Goal: Transaction & Acquisition: Download file/media

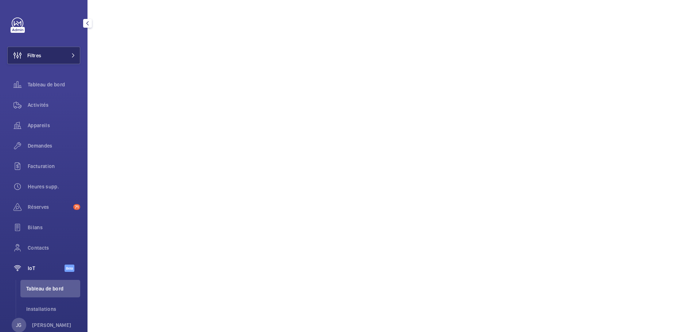
click at [50, 61] on button "Filtres" at bounding box center [43, 55] width 73 height 17
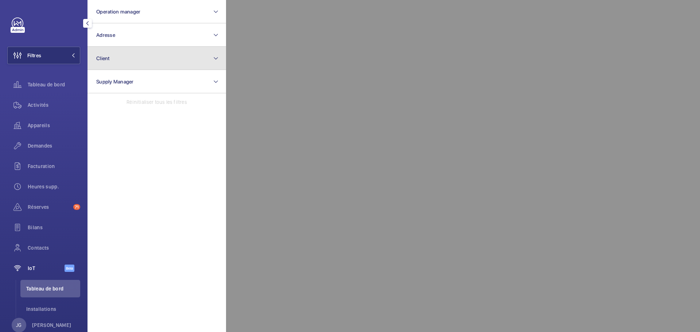
click at [125, 56] on button "Client" at bounding box center [156, 58] width 138 height 23
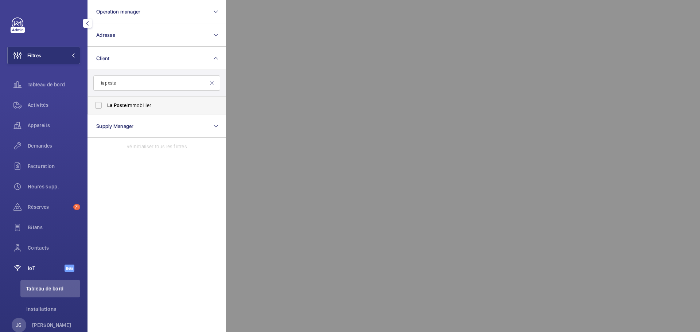
type input "la poste"
click at [141, 107] on span "La Poste Immobilier" at bounding box center [157, 105] width 100 height 7
click at [106, 107] on input "La Poste Immobilier" at bounding box center [98, 105] width 15 height 15
checkbox input "true"
click at [44, 102] on span "Activités" at bounding box center [54, 104] width 52 height 7
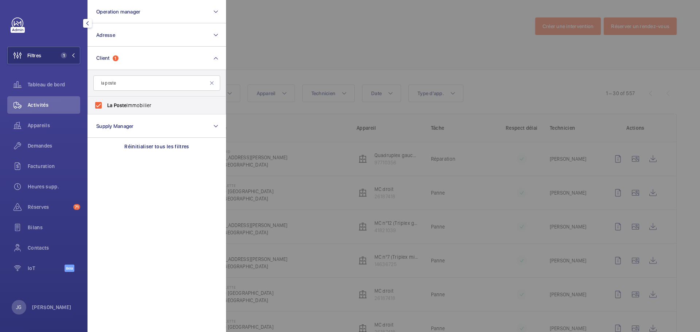
click at [88, 26] on mat-icon "button" at bounding box center [87, 23] width 9 height 6
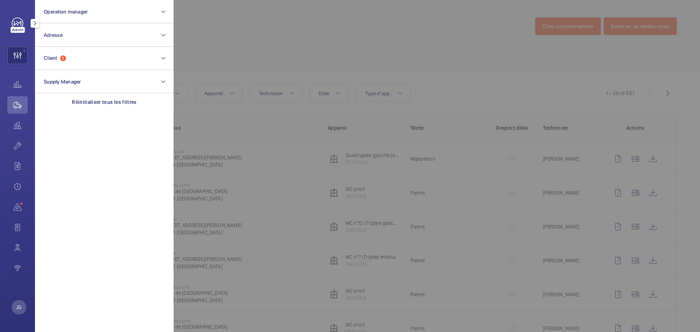
click at [35, 23] on mat-icon "button" at bounding box center [35, 23] width 9 height 6
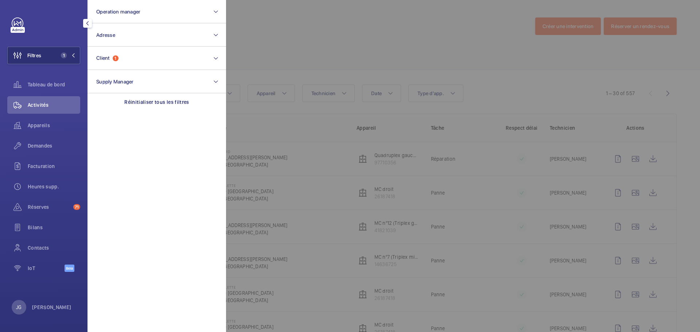
click at [267, 35] on div at bounding box center [576, 166] width 700 height 332
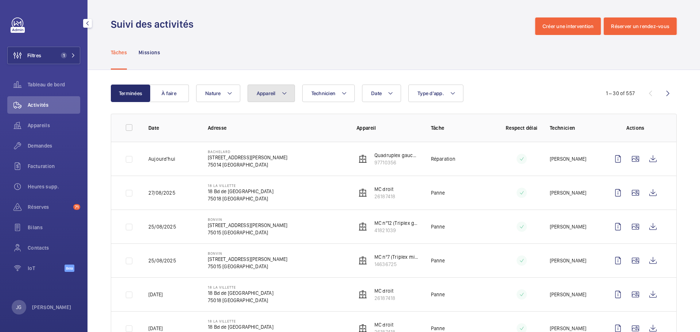
click at [258, 90] on span "Appareil" at bounding box center [266, 93] width 19 height 6
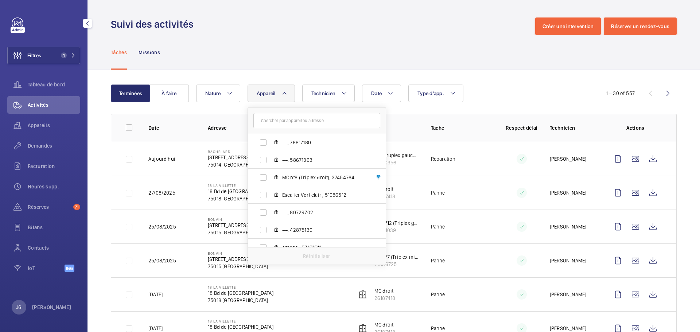
scroll to position [1018, 0]
click at [262, 174] on label "MC nº8 (Triplex droit), 37454764" at bounding box center [311, 173] width 126 height 17
click at [262, 174] on input "MC nº8 (Triplex droit), 37454764" at bounding box center [263, 174] width 15 height 15
checkbox input "true"
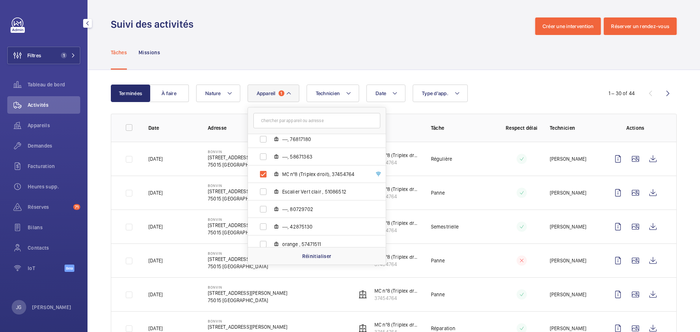
click at [515, 90] on div "Date Technicien Appareil 1 Passy - [STREET_ADDRESS] Ascenseur nº3 (Rouge), 108 …" at bounding box center [392, 93] width 393 height 17
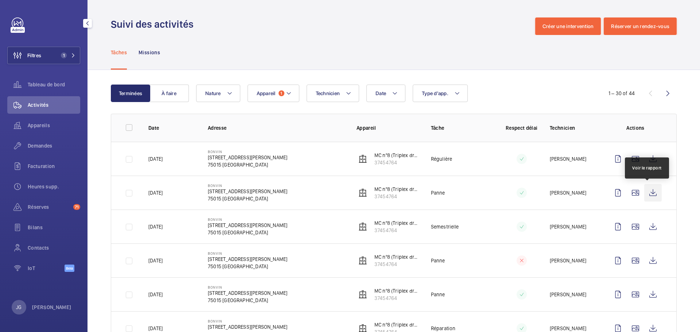
click at [652, 191] on wm-front-icon-button at bounding box center [652, 192] width 17 height 17
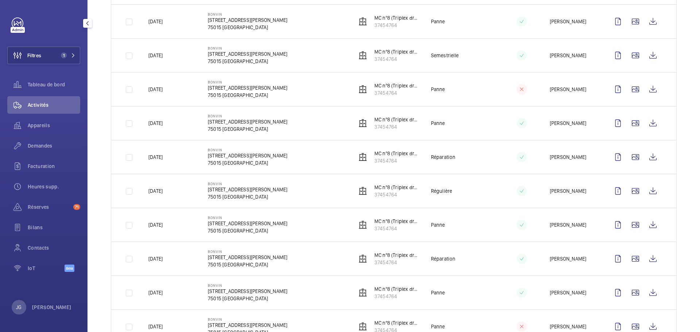
scroll to position [182, 0]
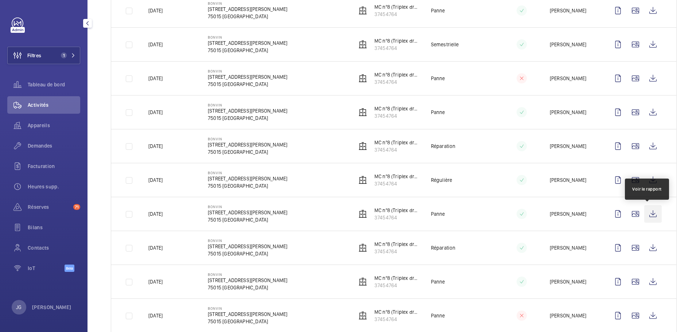
click at [648, 214] on wm-front-icon-button at bounding box center [652, 213] width 17 height 17
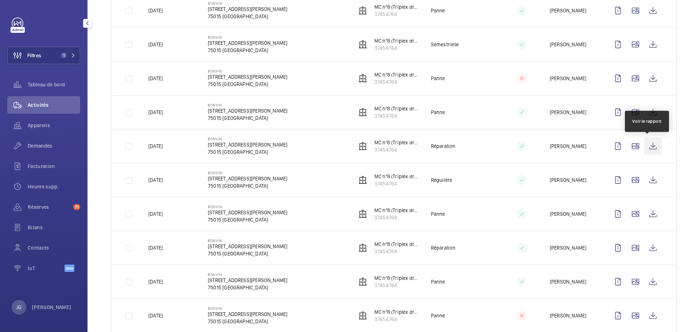
click at [652, 148] on wm-front-icon-button at bounding box center [652, 145] width 17 height 17
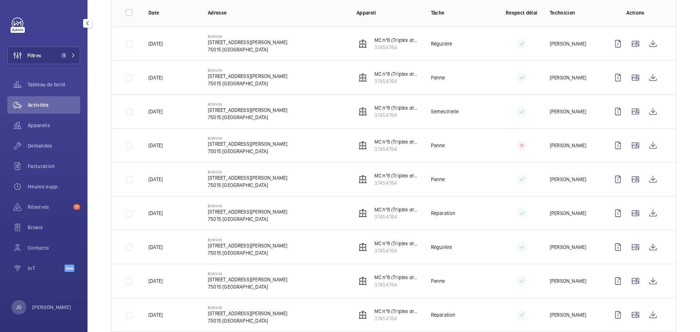
scroll to position [73, 0]
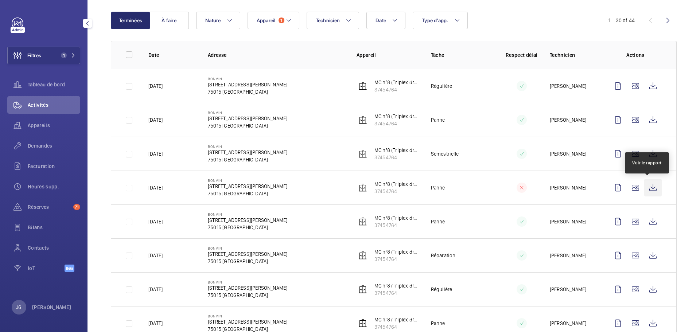
click at [652, 186] on wm-front-icon-button at bounding box center [652, 187] width 17 height 17
click at [645, 183] on wm-front-icon-button at bounding box center [652, 187] width 17 height 17
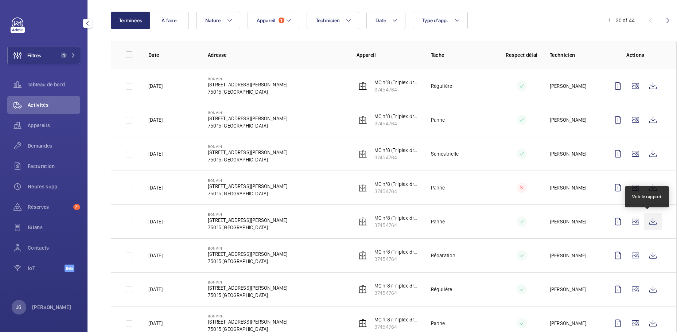
click at [645, 226] on wm-front-icon-button at bounding box center [652, 221] width 17 height 17
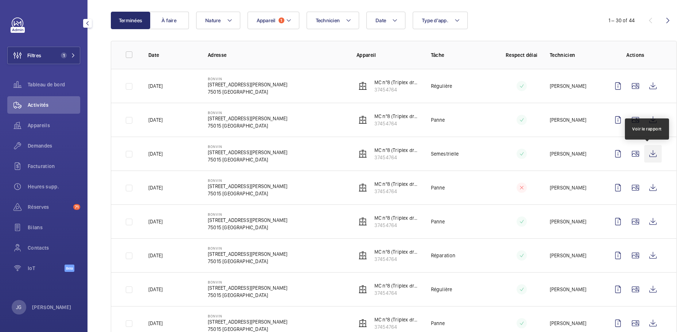
click at [644, 154] on wm-front-icon-button at bounding box center [652, 153] width 17 height 17
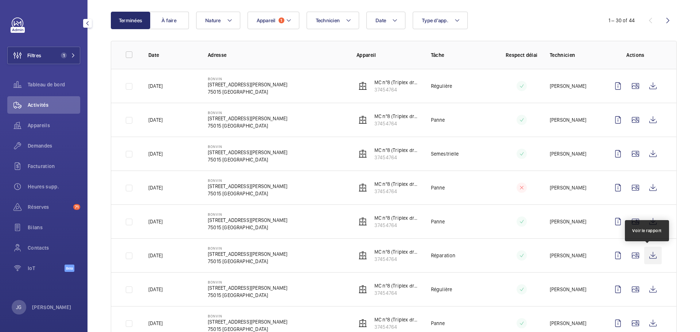
click at [647, 259] on wm-front-icon-button at bounding box center [652, 255] width 17 height 17
click at [652, 257] on wm-front-icon-button at bounding box center [652, 255] width 17 height 17
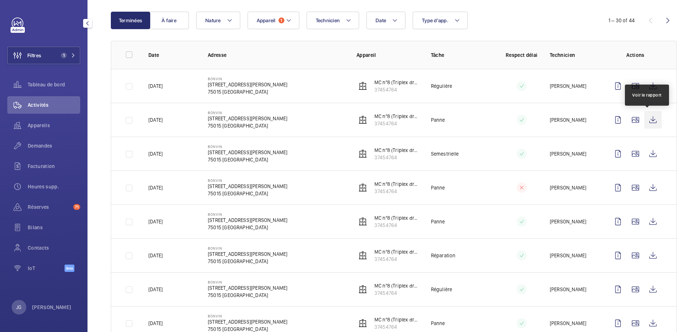
click at [651, 120] on wm-front-icon-button at bounding box center [652, 119] width 17 height 17
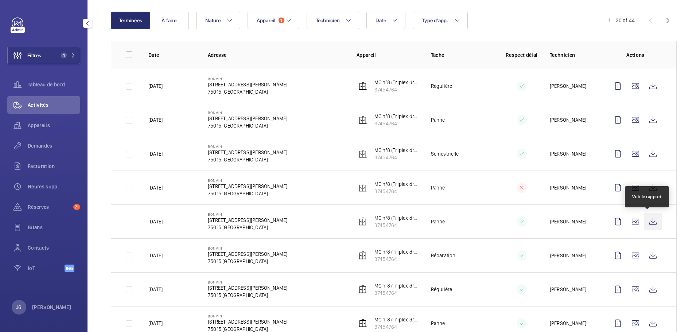
click at [650, 225] on wm-front-icon-button at bounding box center [652, 221] width 17 height 17
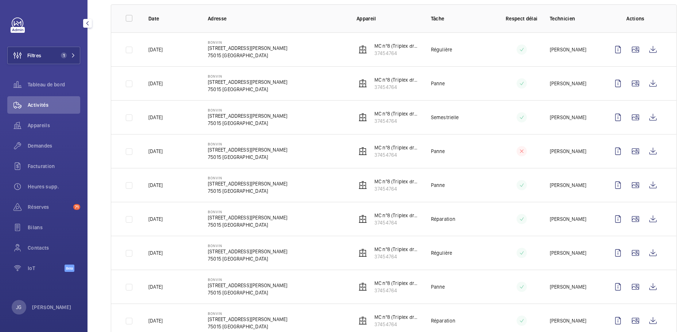
scroll to position [146, 0]
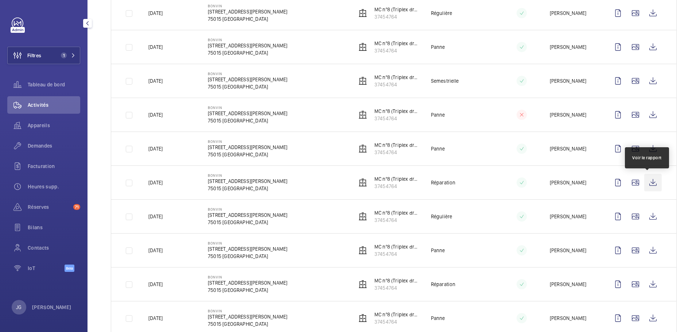
click at [649, 182] on wm-front-icon-button at bounding box center [652, 182] width 17 height 17
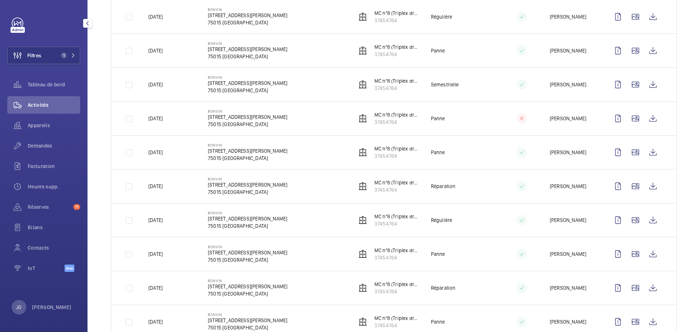
scroll to position [182, 0]
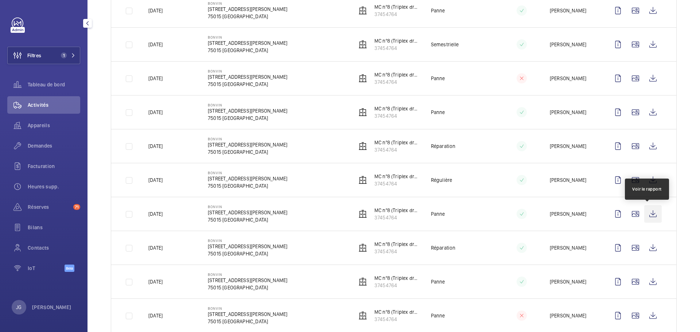
click at [645, 221] on wm-front-icon-button at bounding box center [652, 213] width 17 height 17
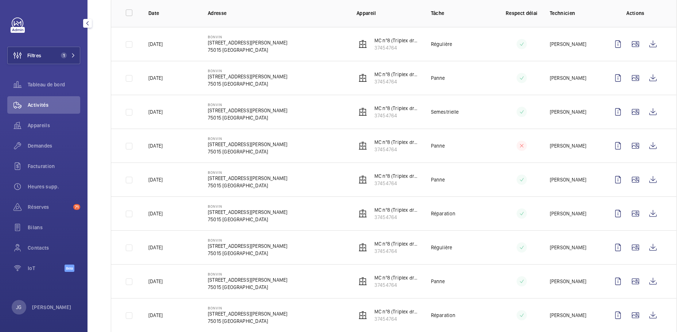
scroll to position [109, 0]
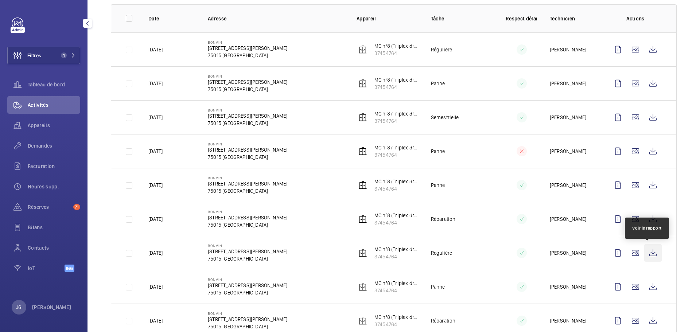
click at [647, 254] on wm-front-icon-button at bounding box center [652, 252] width 17 height 17
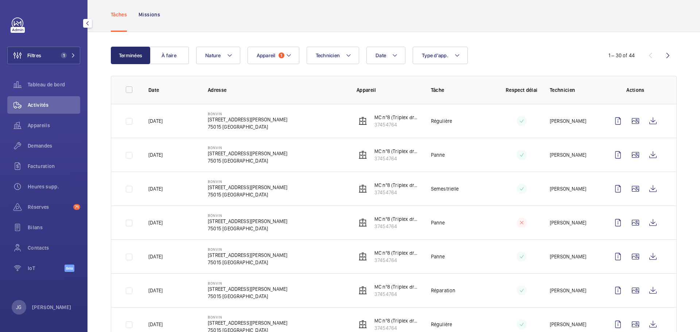
scroll to position [0, 0]
